Goal: Task Accomplishment & Management: Manage account settings

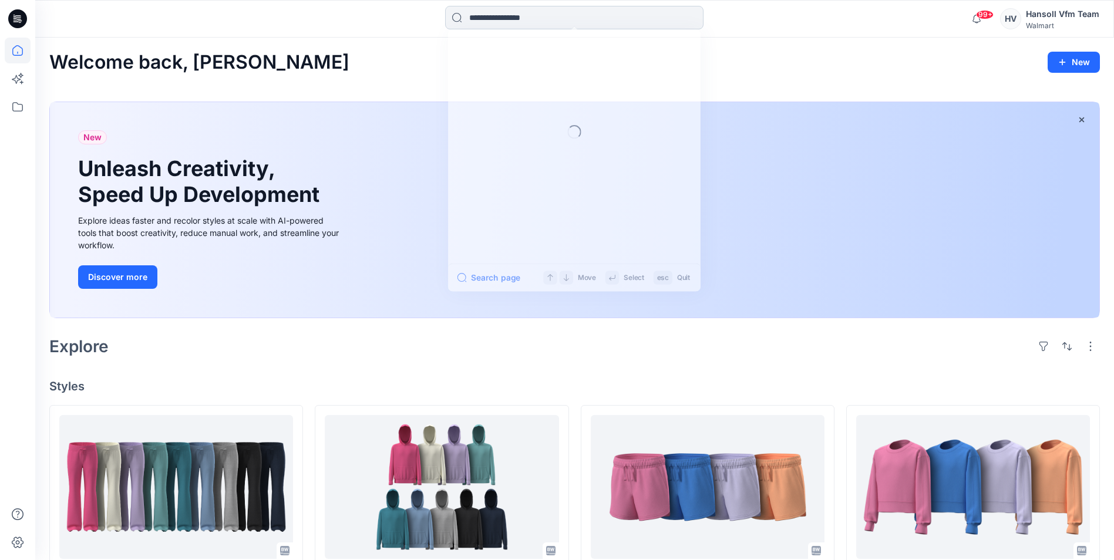
click at [587, 12] on input at bounding box center [574, 17] width 258 height 23
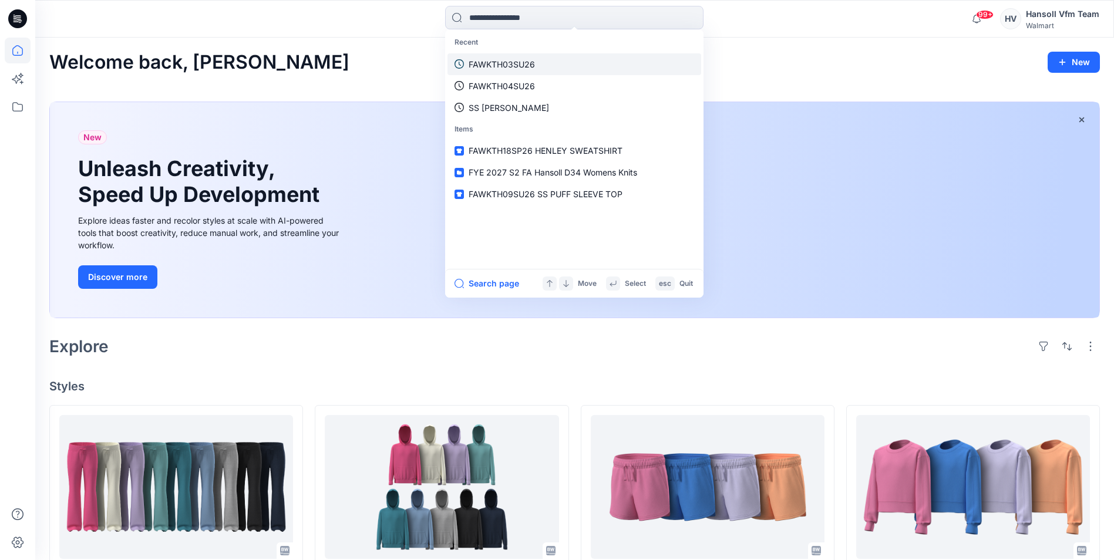
click at [523, 70] on link "FAWKTH03SU26" at bounding box center [575, 64] width 254 height 22
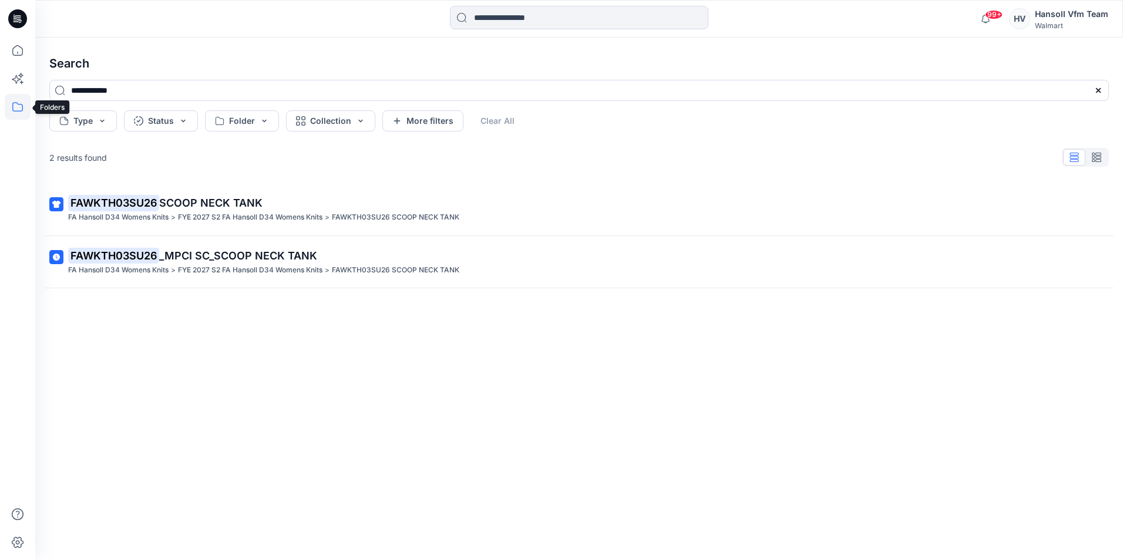
click at [9, 117] on icon at bounding box center [18, 107] width 26 height 26
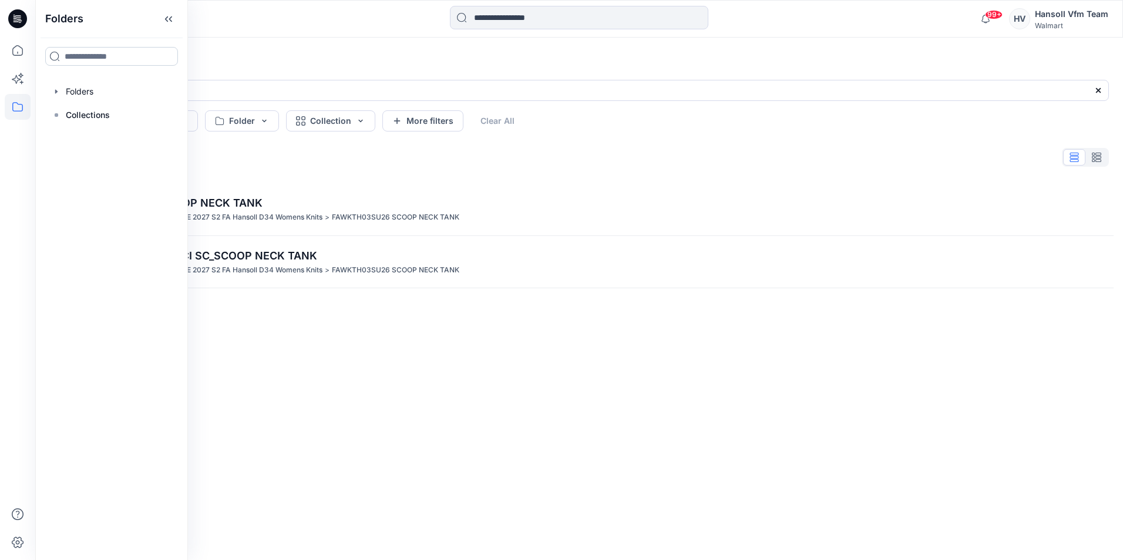
click at [76, 57] on input at bounding box center [111, 56] width 133 height 19
type input "*****"
click at [12, 112] on icon at bounding box center [18, 107] width 26 height 26
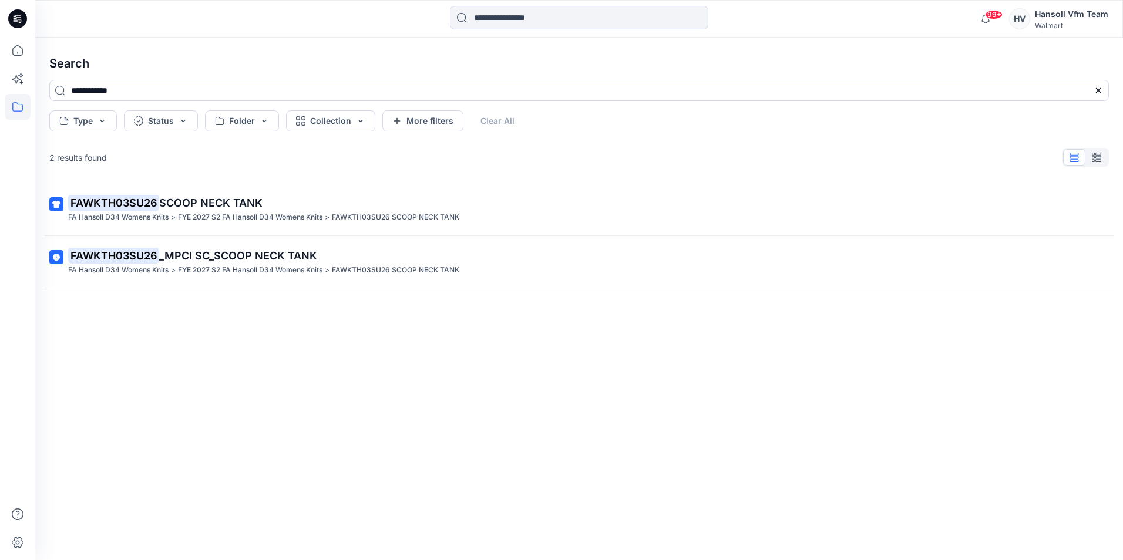
click at [12, 112] on icon at bounding box center [18, 107] width 26 height 26
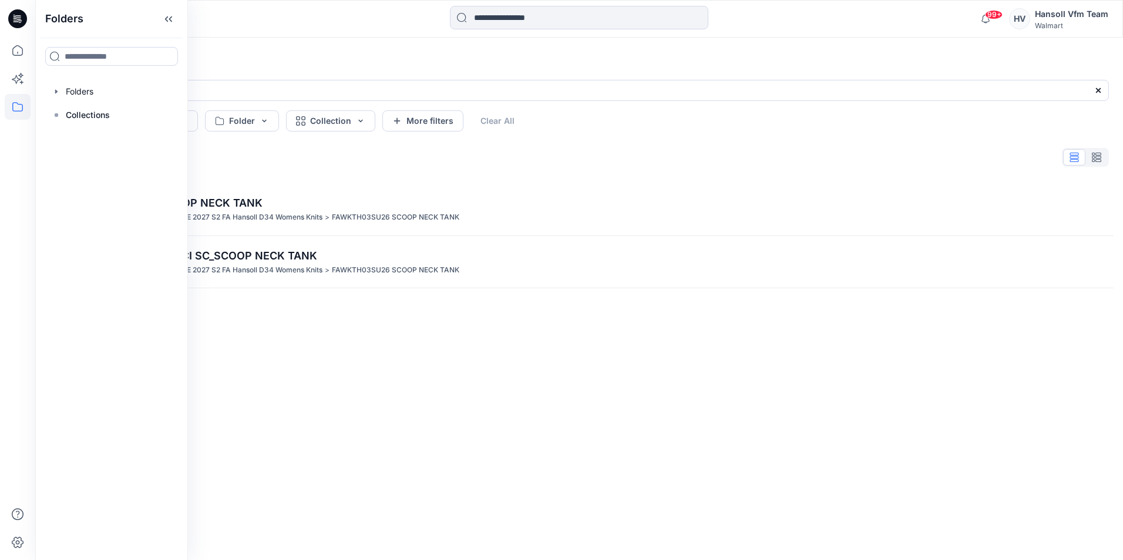
drag, startPoint x: 302, startPoint y: 41, endPoint x: 295, endPoint y: 38, distance: 7.6
click at [301, 39] on div "**********" at bounding box center [579, 299] width 1088 height 523
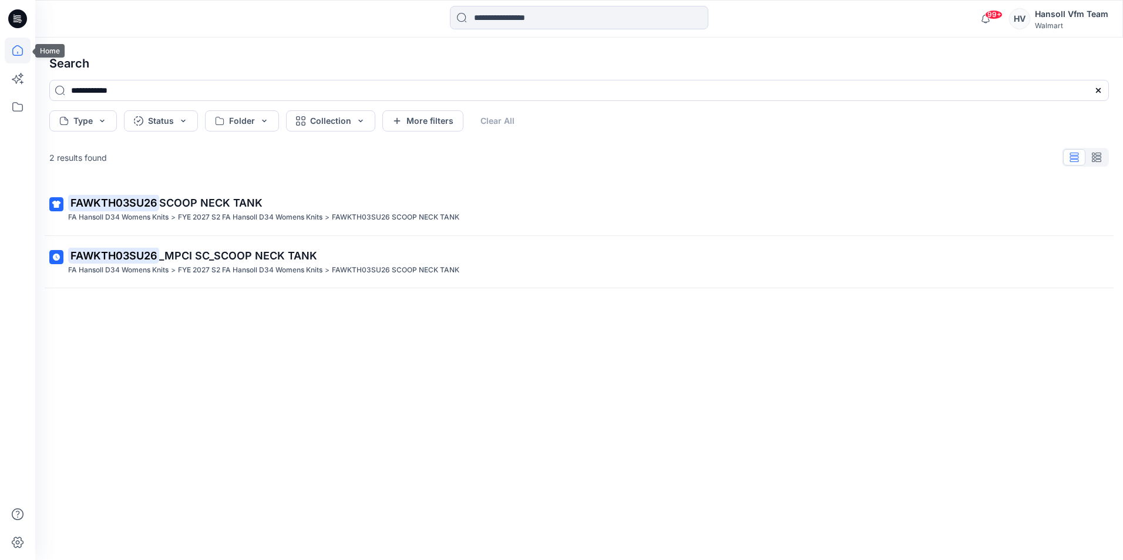
click at [18, 51] on icon at bounding box center [18, 51] width 26 height 26
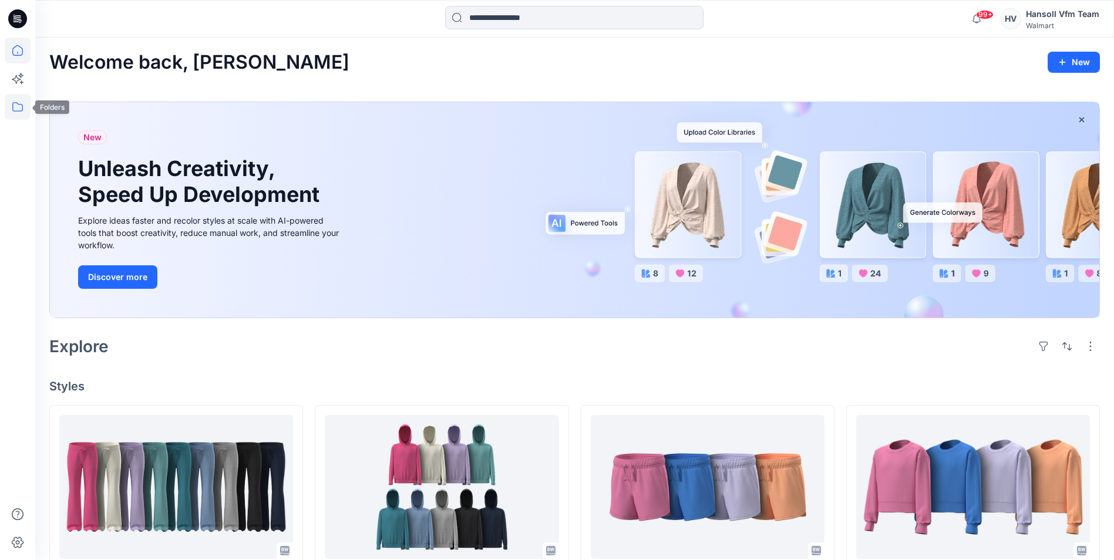
click at [9, 110] on icon at bounding box center [18, 107] width 26 height 26
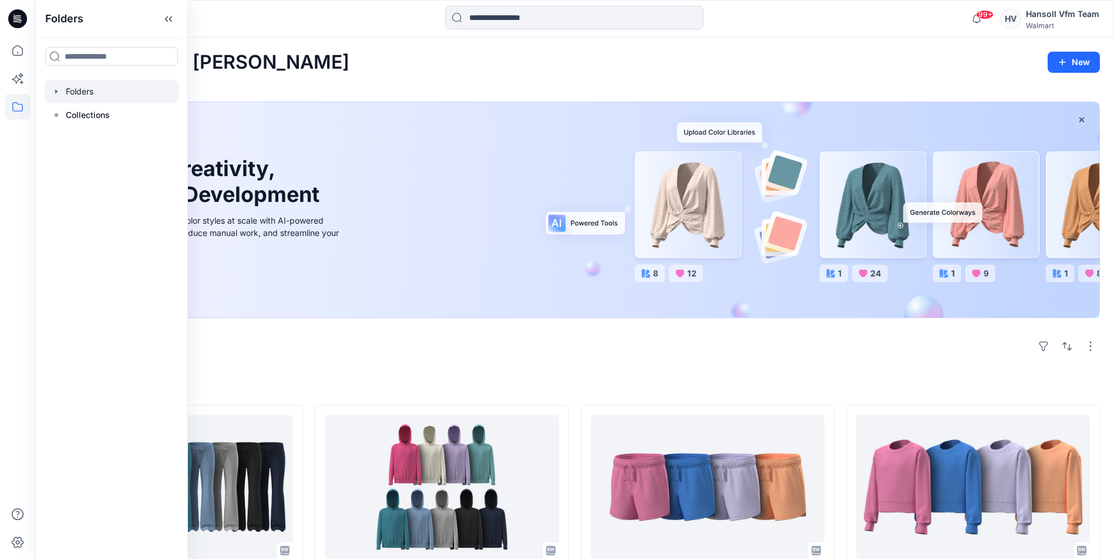
click at [88, 95] on div at bounding box center [112, 91] width 134 height 23
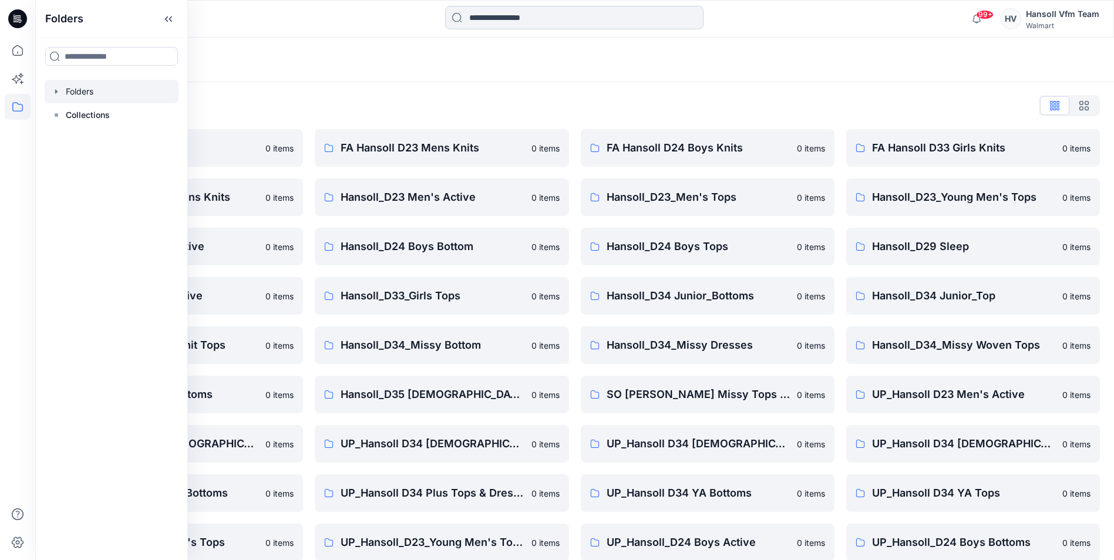
click at [513, 17] on input at bounding box center [574, 17] width 258 height 23
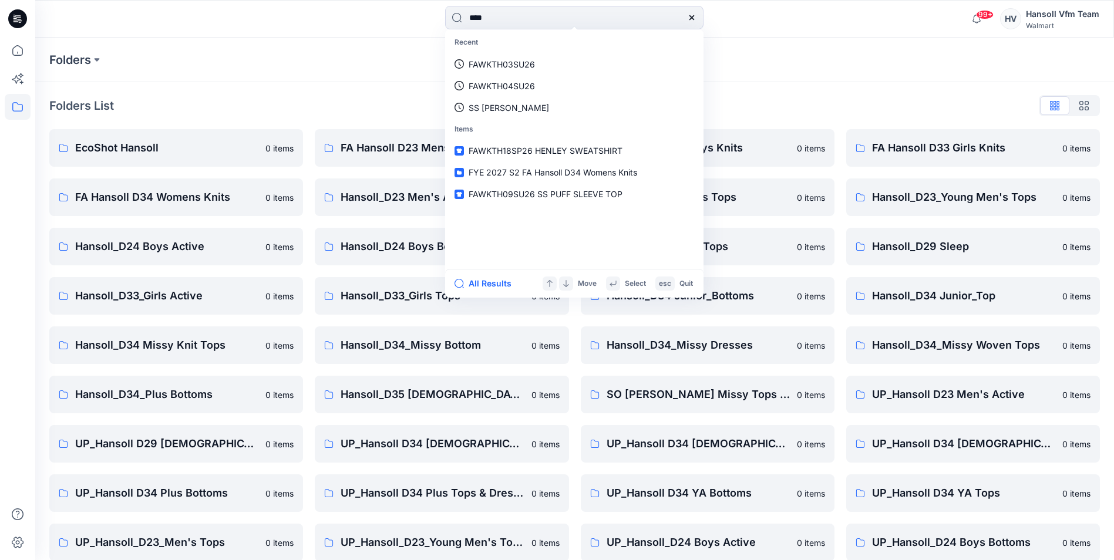
type input "*****"
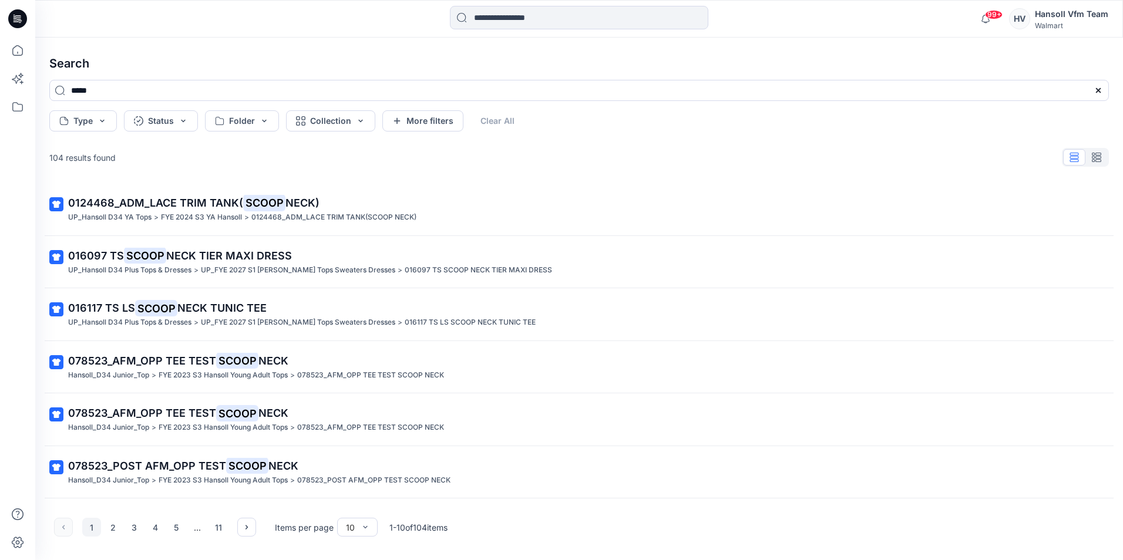
click at [1061, 25] on div "Walmart" at bounding box center [1071, 25] width 73 height 9
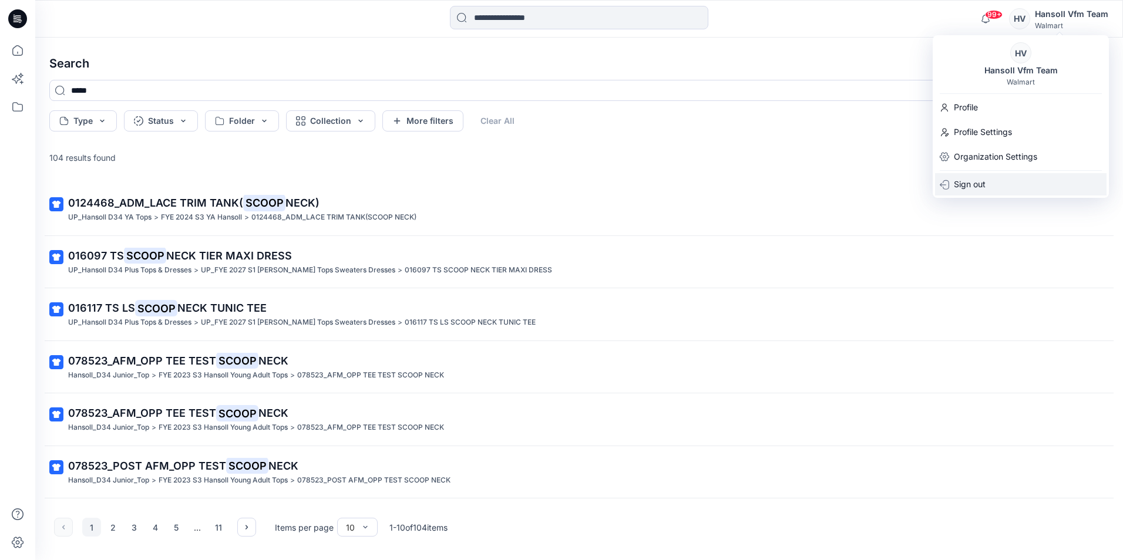
click at [966, 180] on p "Sign out" at bounding box center [970, 184] width 32 height 22
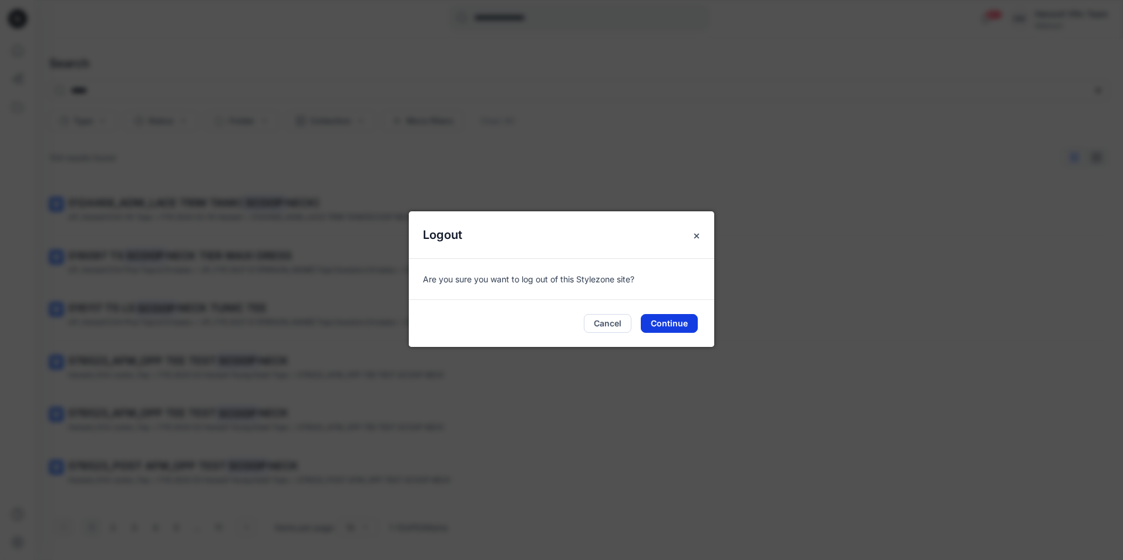
click at [672, 324] on button "Continue" at bounding box center [669, 323] width 57 height 19
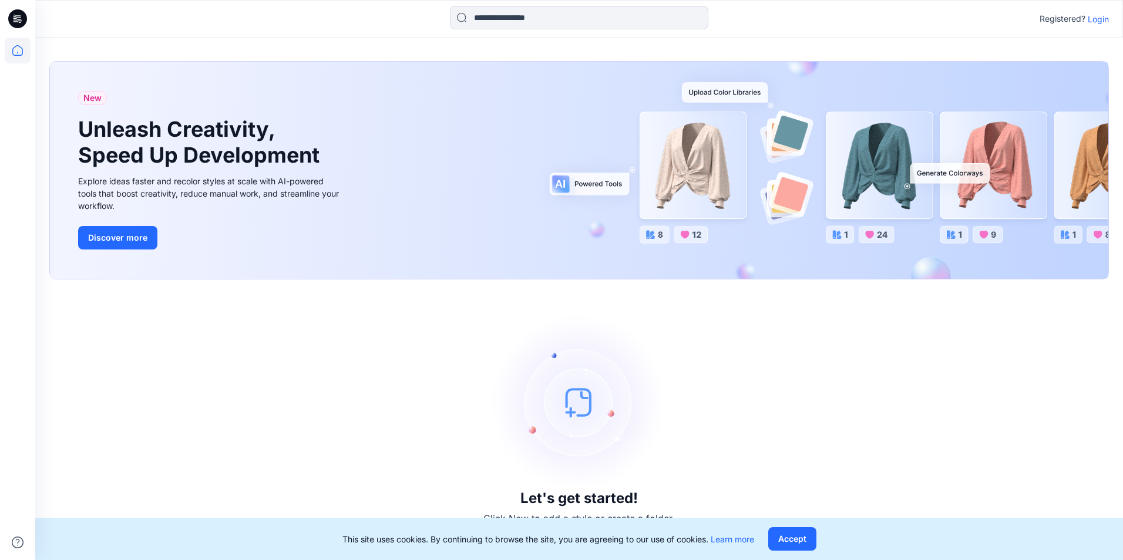
click at [1095, 21] on p "Login" at bounding box center [1098, 19] width 21 height 12
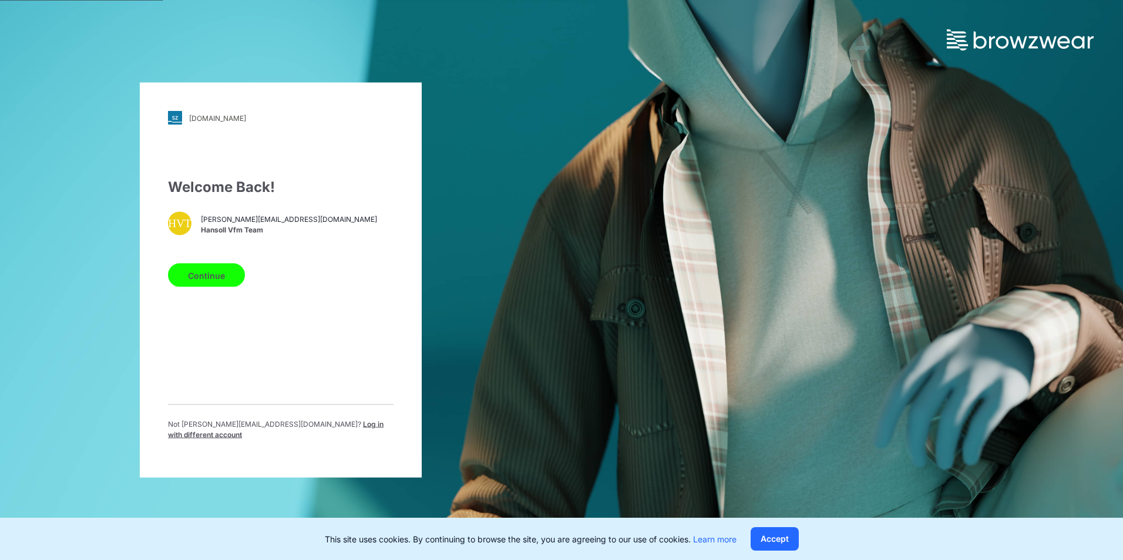
click at [219, 277] on button "Continue" at bounding box center [206, 275] width 77 height 23
click at [320, 432] on span "Log in with different account" at bounding box center [276, 429] width 216 height 19
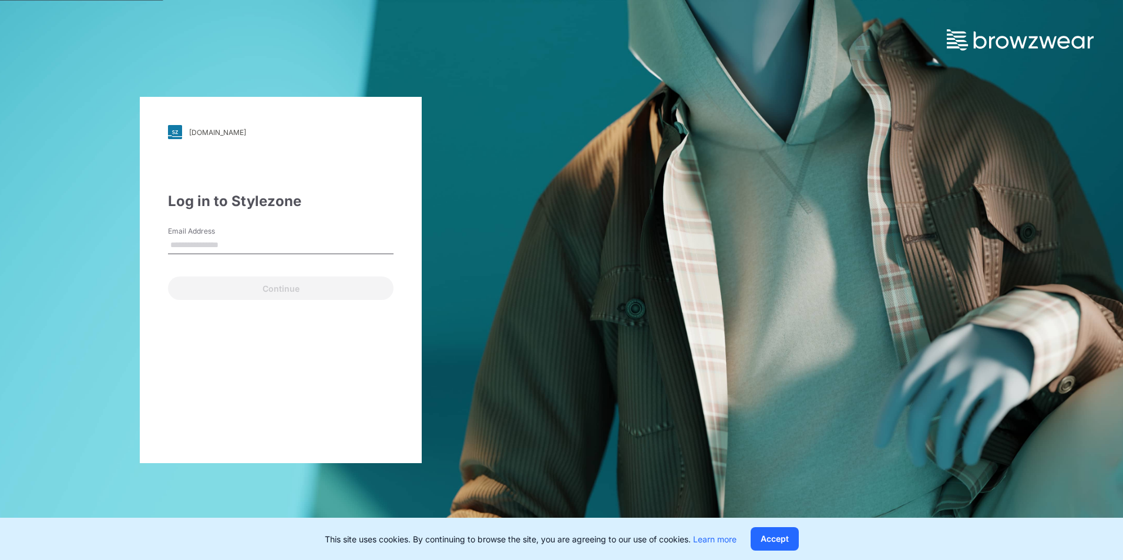
click at [228, 241] on input "Email Address" at bounding box center [281, 246] width 226 height 18
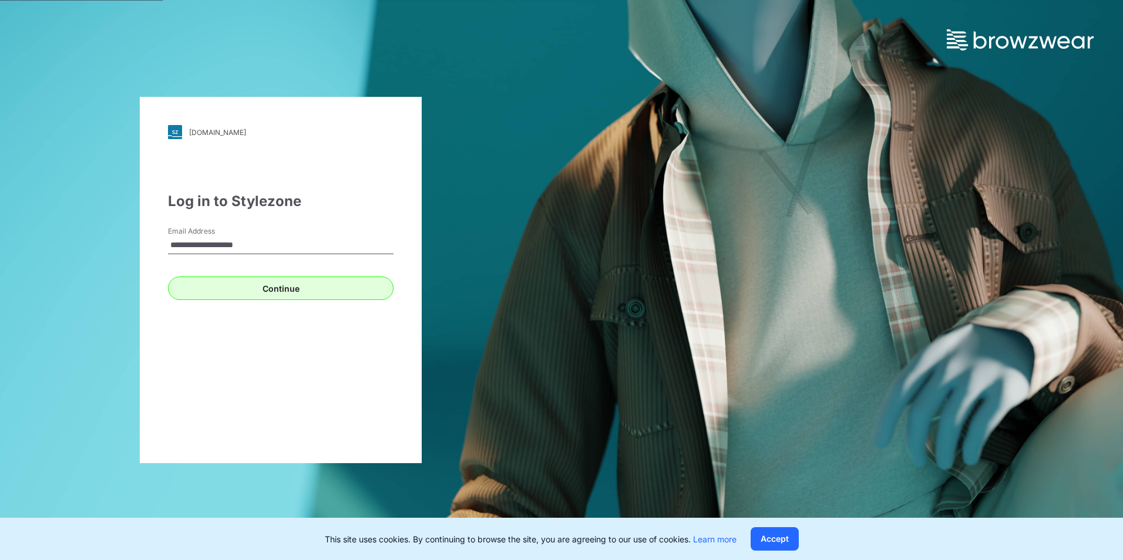
type input "**********"
click at [268, 291] on button "Continue" at bounding box center [281, 288] width 226 height 23
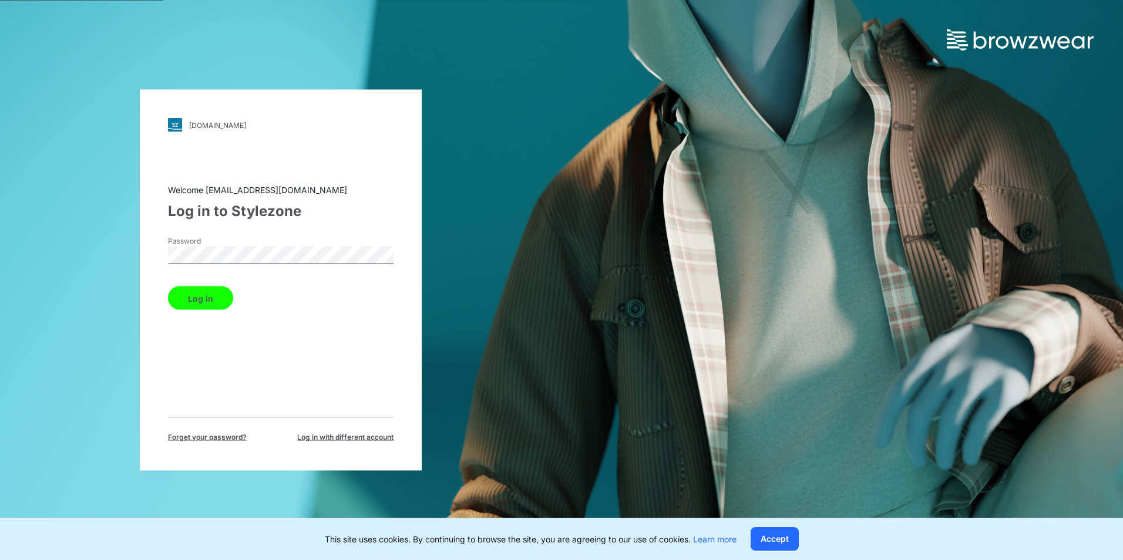
click at [117, 251] on div "walmart.stylezone.com Loading... Welcome hst070015@hansoll.com Log in to Stylez…" at bounding box center [281, 280] width 562 height 560
click at [207, 300] on button "Log in" at bounding box center [200, 298] width 65 height 23
